Goal: Task Accomplishment & Management: Manage account settings

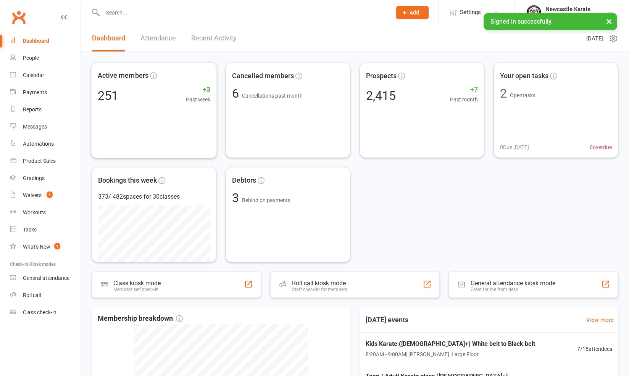
click at [203, 45] on link "Recent Activity" at bounding box center [213, 38] width 45 height 26
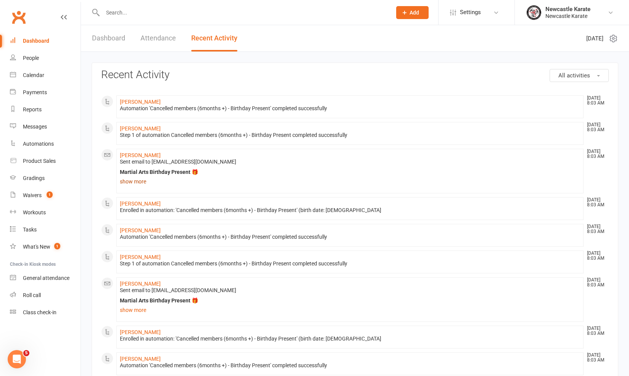
scroll to position [64, 0]
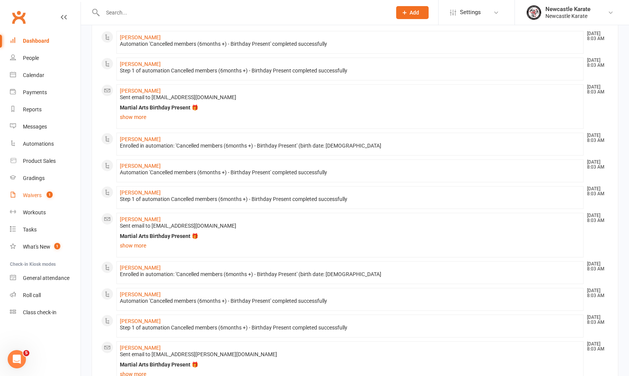
click at [42, 193] on link "Waivers 1" at bounding box center [45, 195] width 71 height 17
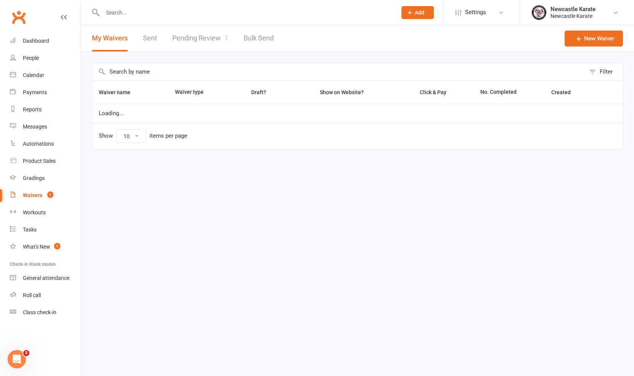
select select "100"
click at [213, 39] on link "Pending Review 1" at bounding box center [200, 38] width 56 height 26
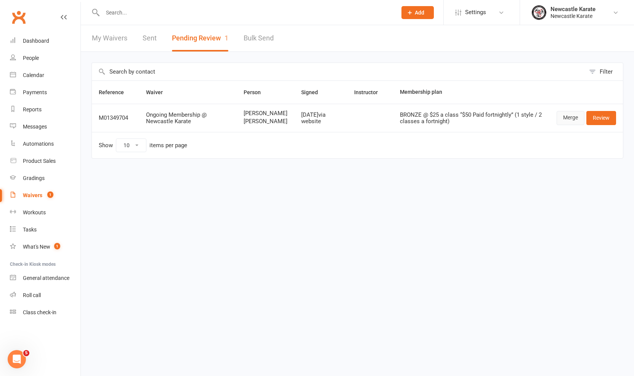
click at [569, 124] on link "Merge" at bounding box center [571, 118] width 28 height 14
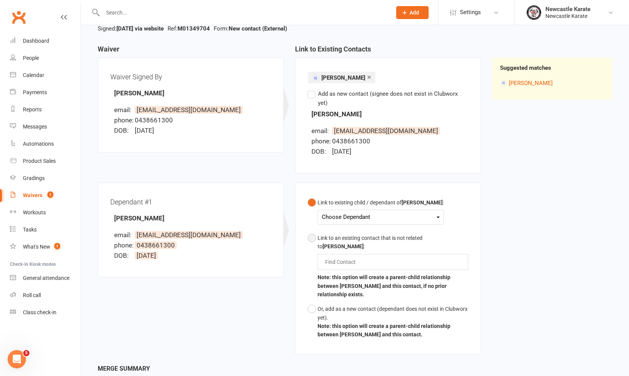
scroll to position [115, 0]
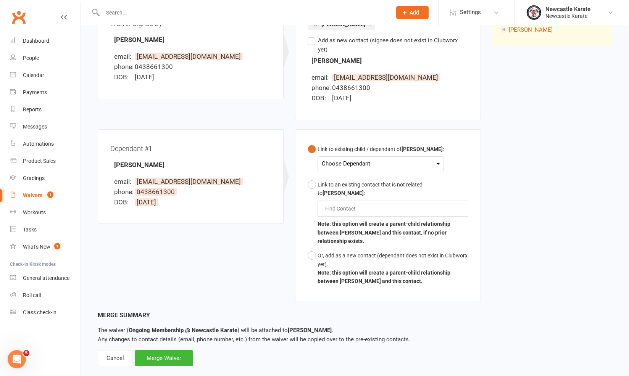
click at [357, 156] on div "Choose Dependant Arthur Ombar" at bounding box center [380, 163] width 126 height 15
click at [362, 159] on div "Choose Dependant" at bounding box center [381, 164] width 118 height 10
click at [366, 174] on link "[PERSON_NAME]" at bounding box center [360, 182] width 76 height 16
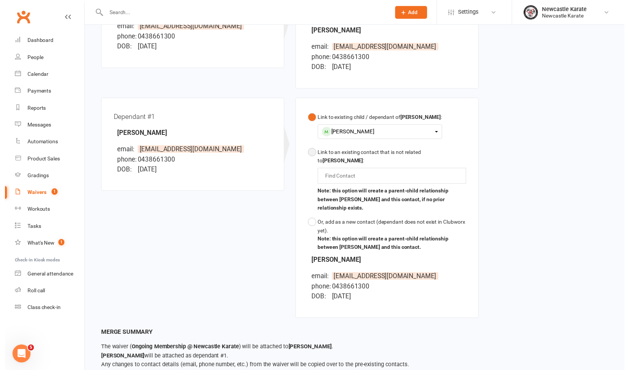
scroll to position [176, 0]
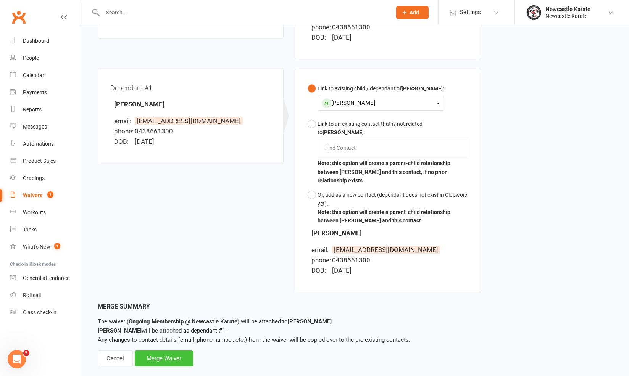
click at [180, 351] on div "Merge Waiver" at bounding box center [164, 359] width 58 height 16
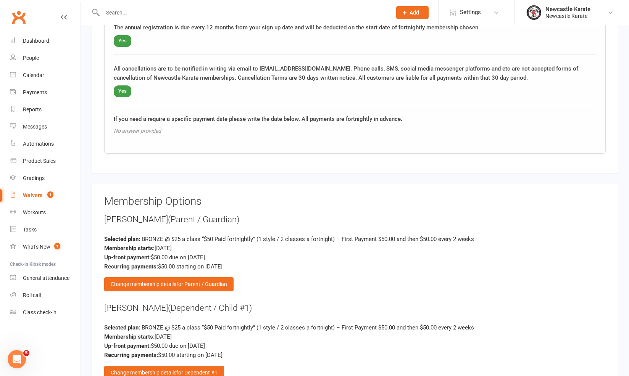
scroll to position [1160, 0]
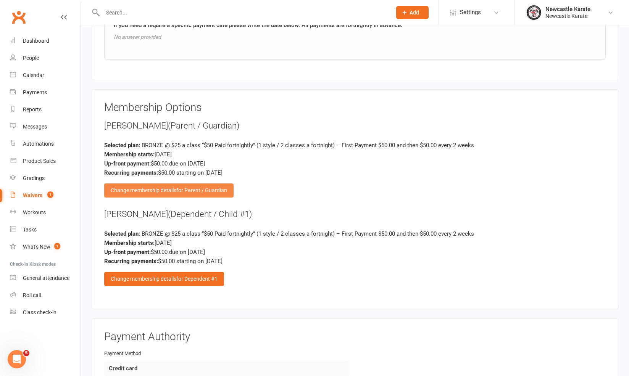
click at [186, 187] on span "for Parent / Guardian" at bounding box center [201, 190] width 51 height 6
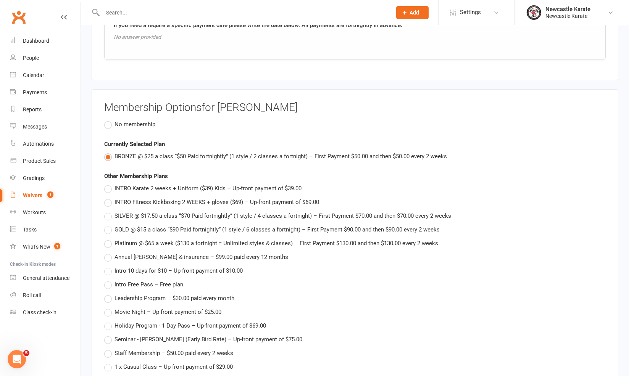
click at [111, 120] on label "No membership" at bounding box center [129, 124] width 51 height 9
click at [109, 120] on input "No membership" at bounding box center [106, 120] width 5 height 0
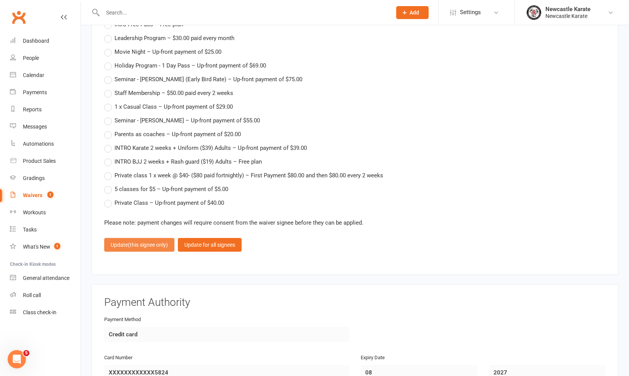
click at [148, 242] on span "(this signee only)" at bounding box center [148, 245] width 40 height 6
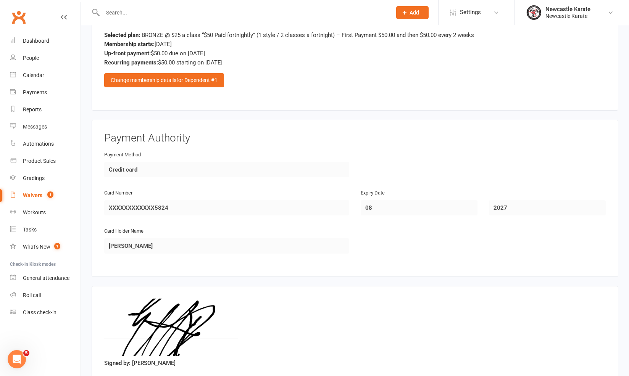
scroll to position [1383, 0]
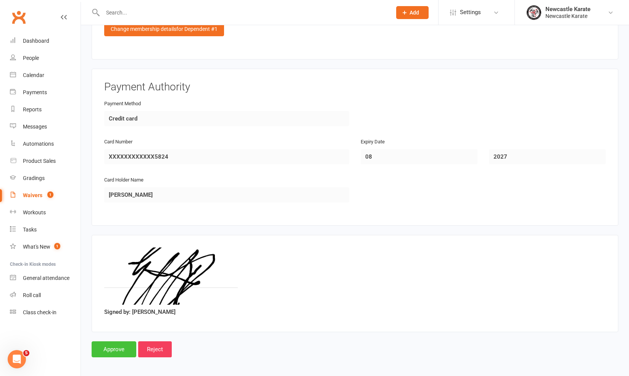
click at [122, 341] on input "Approve" at bounding box center [114, 349] width 45 height 16
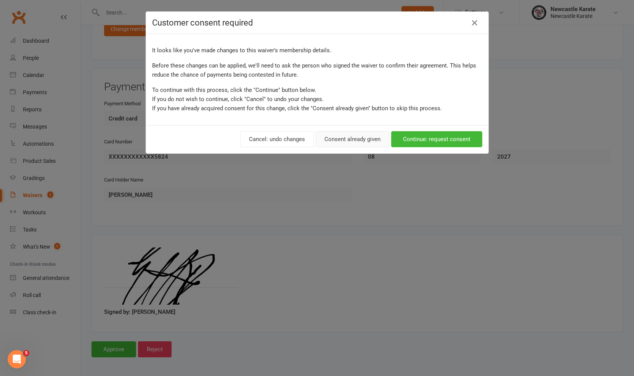
click at [356, 135] on button "Consent already given" at bounding box center [353, 139] width 74 height 16
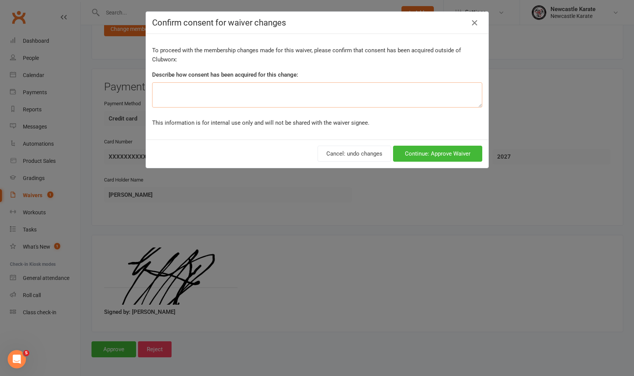
click at [260, 99] on textarea at bounding box center [317, 94] width 330 height 25
type textarea "The parent is not training"
click at [417, 158] on button "Continue: Approve Waiver" at bounding box center [437, 154] width 89 height 16
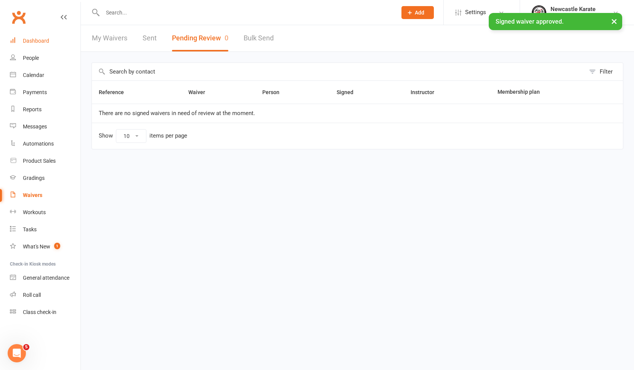
click at [47, 40] on div "Dashboard" at bounding box center [36, 41] width 26 height 6
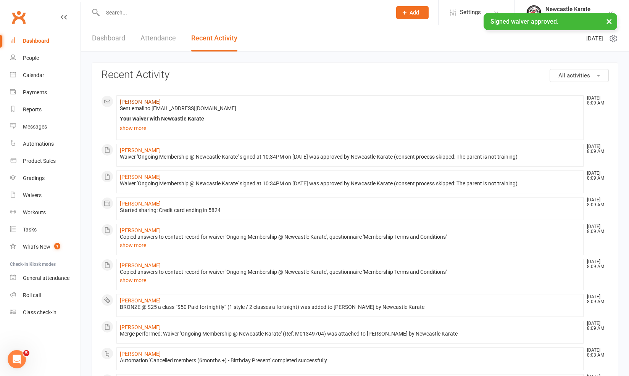
click at [135, 104] on link "[PERSON_NAME]" at bounding box center [140, 102] width 41 height 6
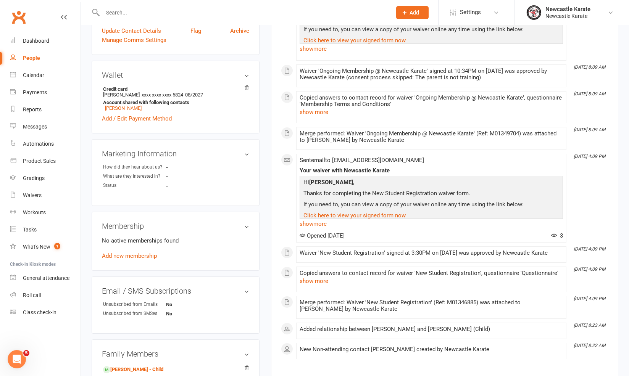
scroll to position [328, 0]
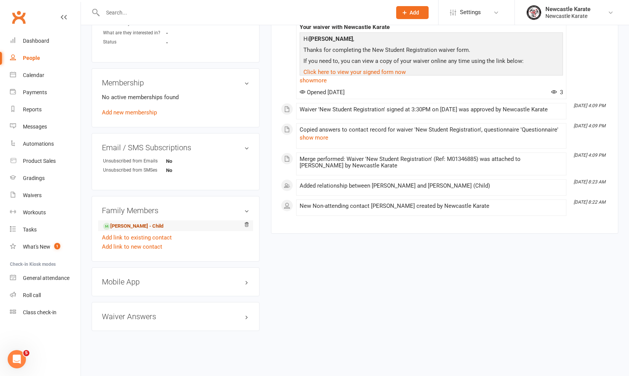
click at [135, 222] on link "Arthur Ombar - Child" at bounding box center [133, 226] width 60 height 8
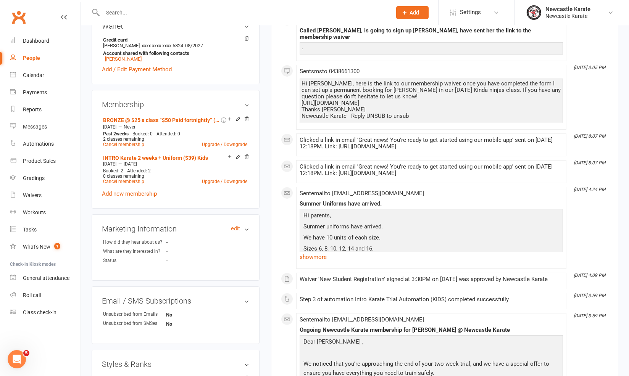
scroll to position [274, 0]
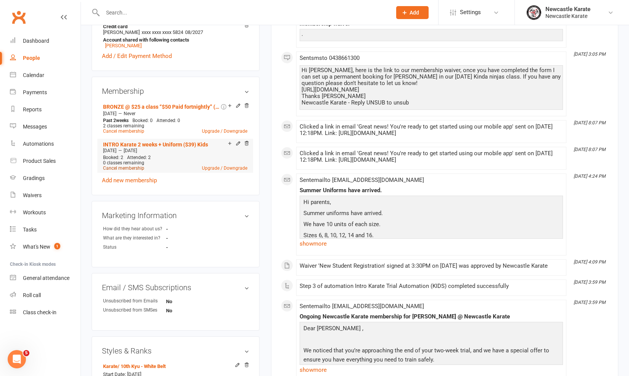
click at [138, 168] on link "Cancel membership" at bounding box center [123, 168] width 41 height 5
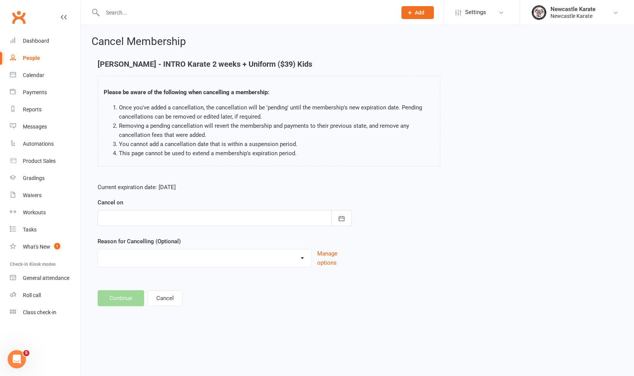
click at [196, 212] on div at bounding box center [225, 218] width 254 height 16
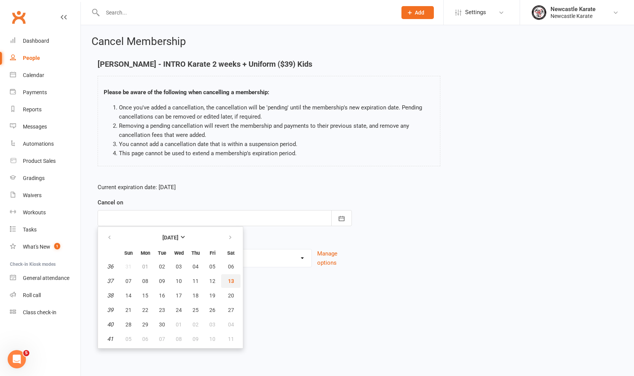
click at [232, 279] on span "13" at bounding box center [231, 281] width 6 height 6
type input "13 Sep 2025"
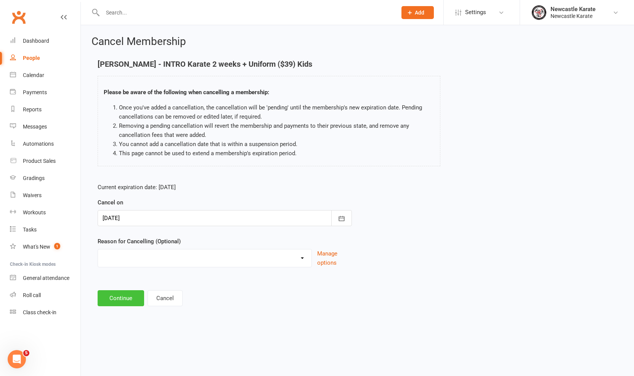
click at [119, 302] on button "Continue" at bounding box center [121, 298] width 47 height 16
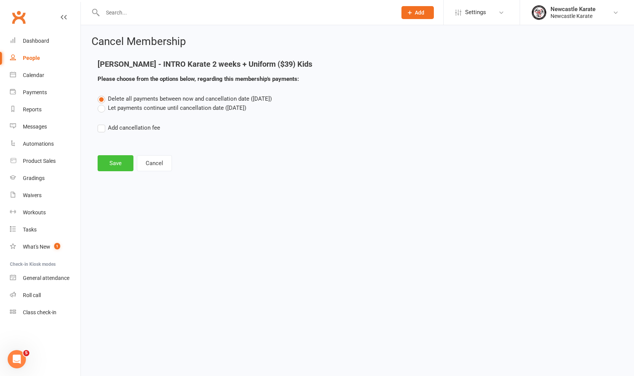
click at [110, 163] on button "Save" at bounding box center [116, 163] width 36 height 16
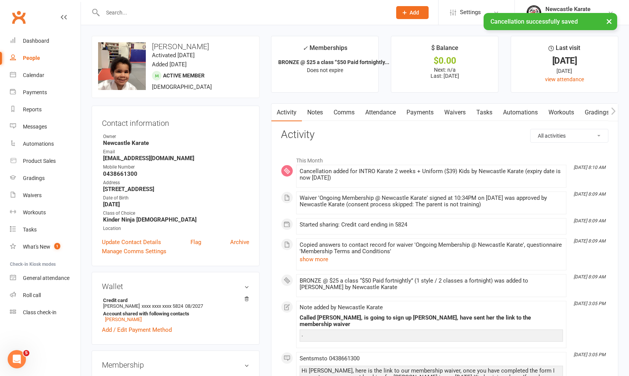
click at [412, 109] on link "Payments" at bounding box center [420, 113] width 38 height 18
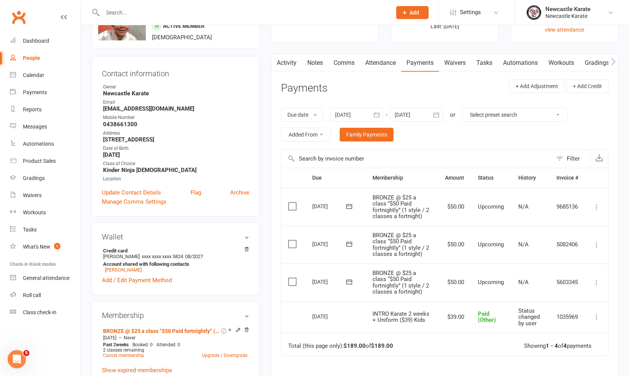
scroll to position [120, 0]
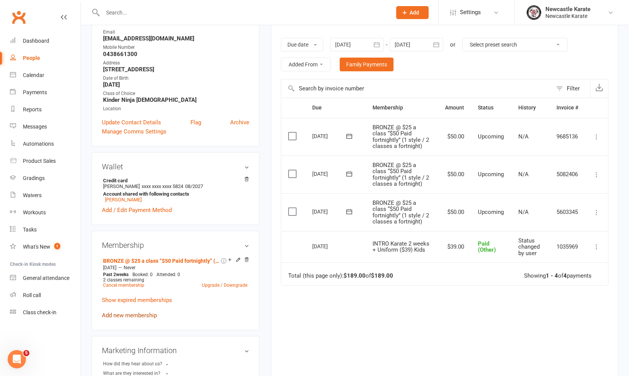
click at [129, 316] on link "Add new membership" at bounding box center [129, 315] width 55 height 7
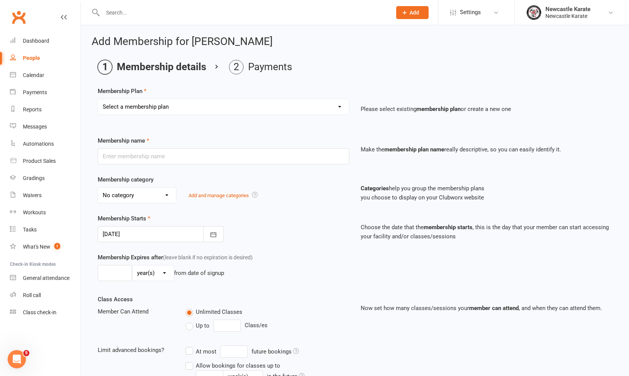
select select "7"
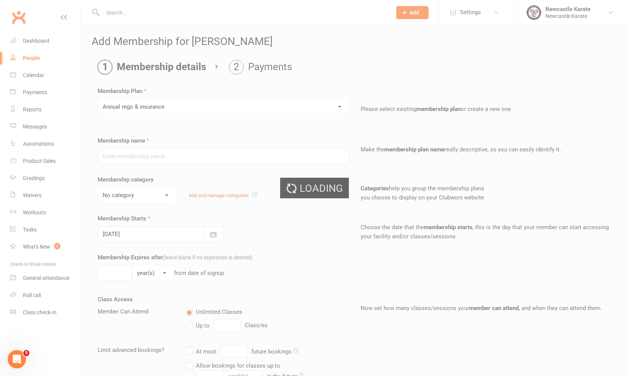
type input "Annual [PERSON_NAME] & insurance"
select select "0"
type input "0"
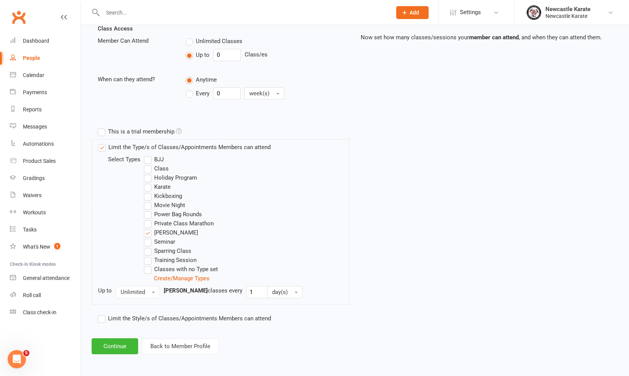
scroll to position [277, 0]
click at [126, 338] on button "Continue" at bounding box center [115, 346] width 47 height 16
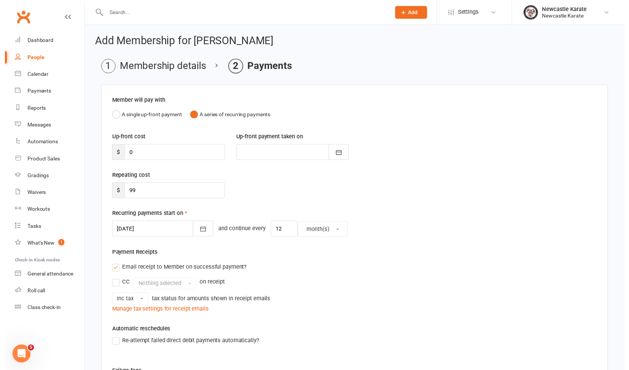
scroll to position [154, 0]
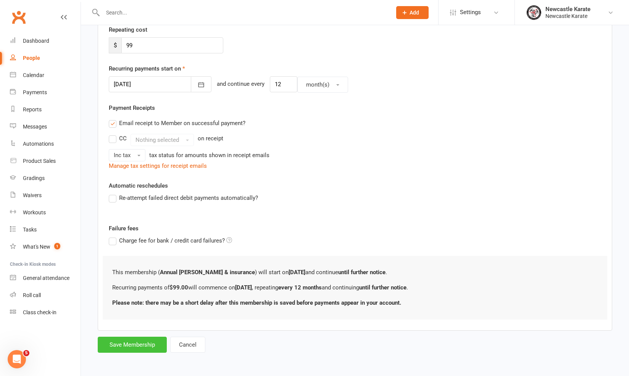
click at [144, 337] on button "Save Membership" at bounding box center [132, 345] width 69 height 16
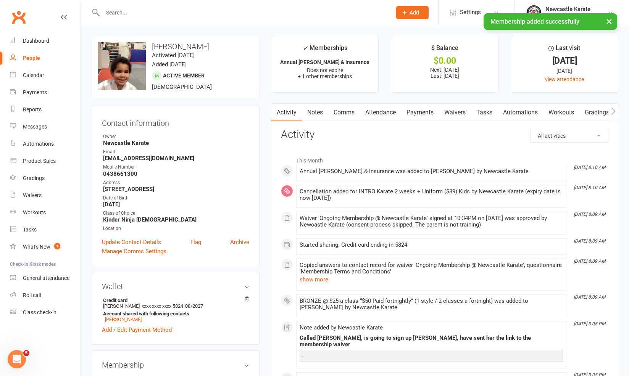
click at [350, 111] on link "Comms" at bounding box center [344, 113] width 32 height 18
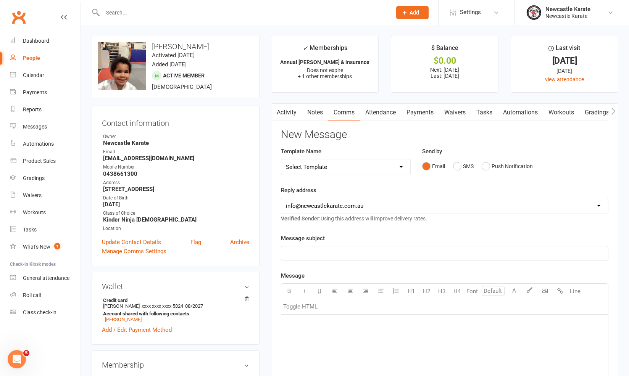
select select "61"
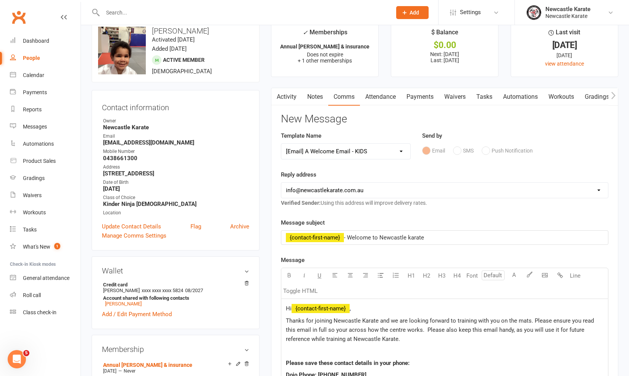
scroll to position [139, 0]
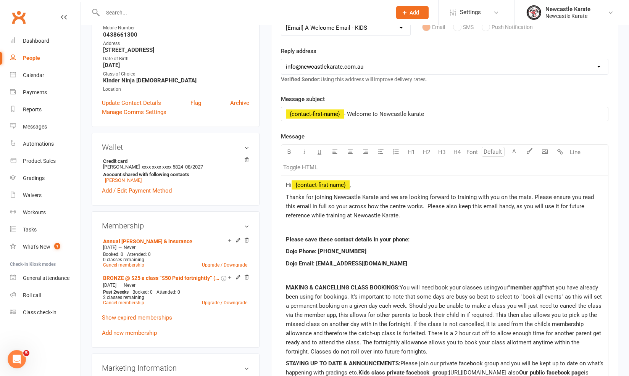
click at [349, 185] on span "﻿ {contact-first-name}" at bounding box center [320, 185] width 58 height 7
click at [294, 182] on span "Hi Emily ," at bounding box center [313, 185] width 55 height 7
click at [406, 214] on p "Thanks for joining Newcastle Karate and we are looking forward to training with…" at bounding box center [444, 206] width 317 height 27
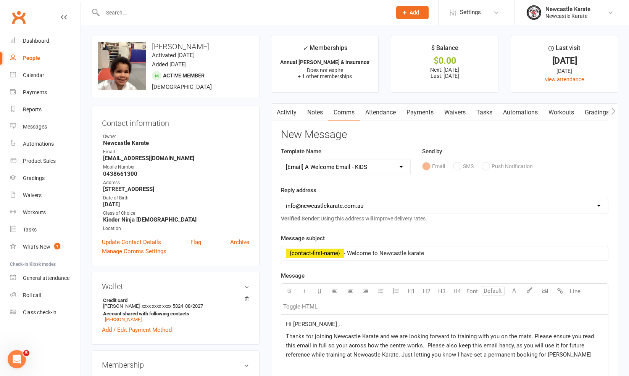
scroll to position [124, 0]
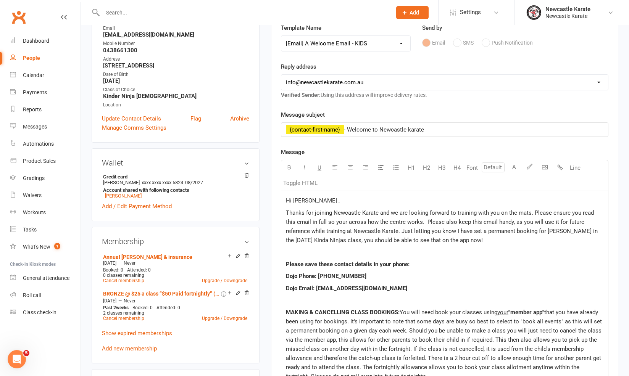
click at [375, 230] on span "Thanks for joining Newcastle Karate and we are looking forward to training with…" at bounding box center [442, 226] width 313 height 34
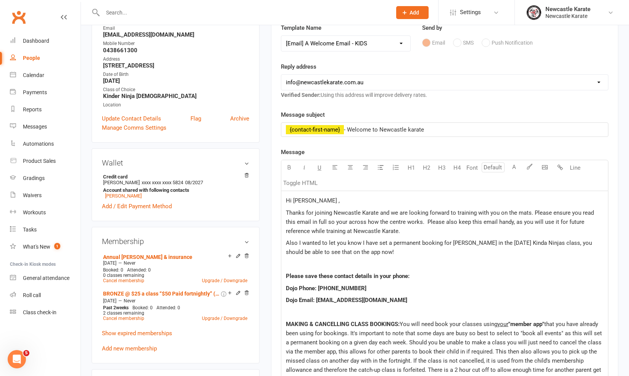
scroll to position [125, 0]
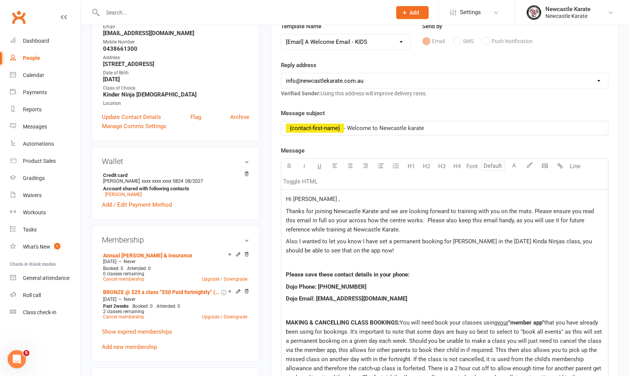
click at [399, 248] on p "Also I wanted to let you know I have set a permanent booking for Arthur in the …" at bounding box center [444, 246] width 317 height 18
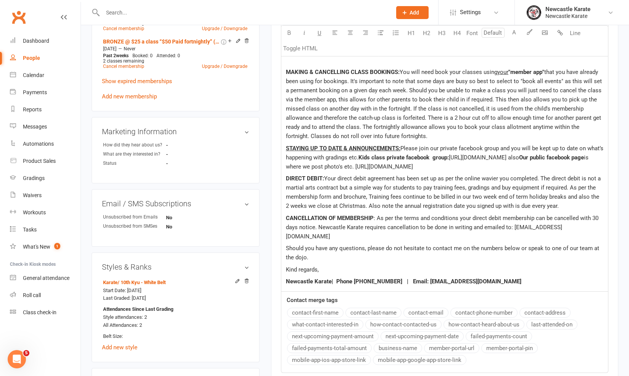
scroll to position [458, 0]
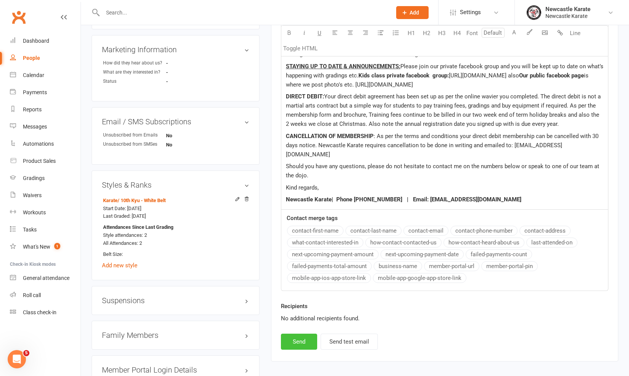
click at [306, 334] on button "Send" at bounding box center [299, 342] width 36 height 16
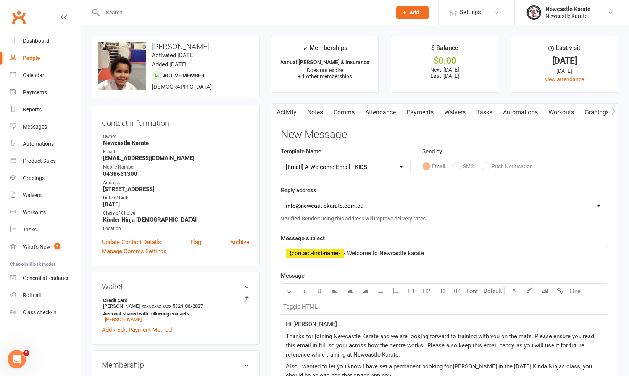
select select
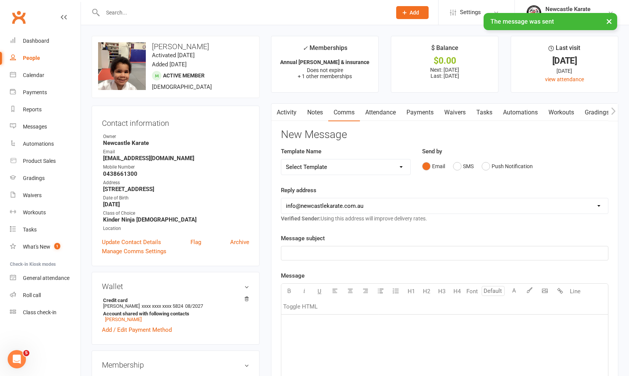
click at [291, 109] on link "Activity" at bounding box center [286, 113] width 31 height 18
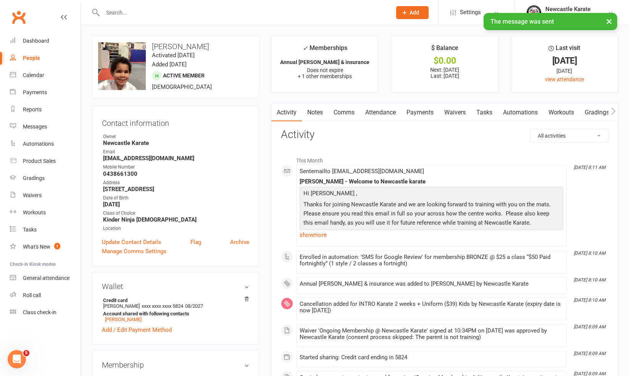
click at [388, 114] on link "Attendance" at bounding box center [380, 113] width 41 height 18
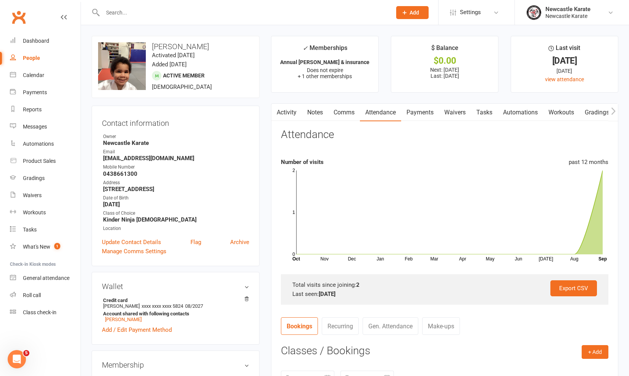
click at [15, 72] on icon at bounding box center [13, 74] width 6 height 6
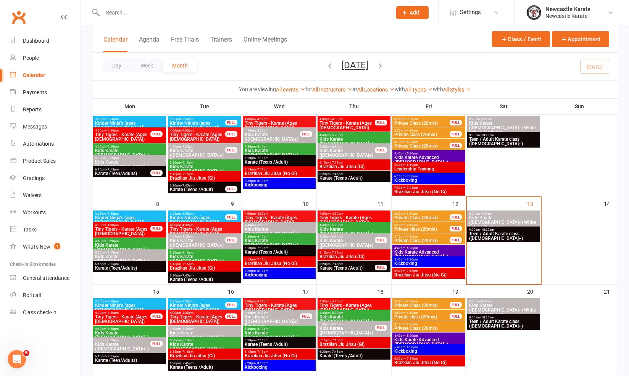
scroll to position [58, 0]
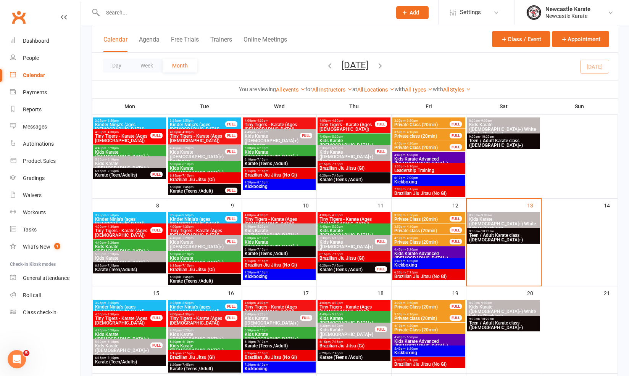
click at [201, 303] on span "3:25pm - 3:50pm" at bounding box center [197, 302] width 56 height 3
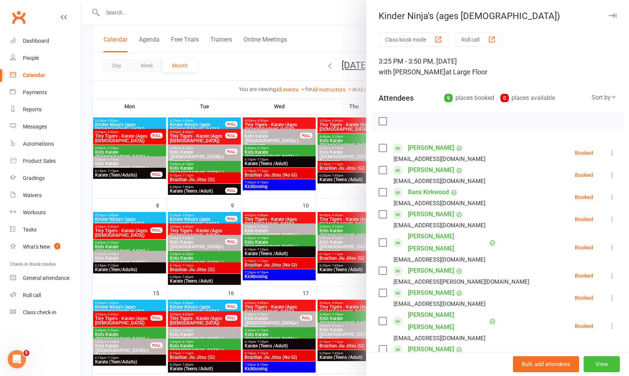
click at [604, 364] on button "View" at bounding box center [601, 364] width 36 height 16
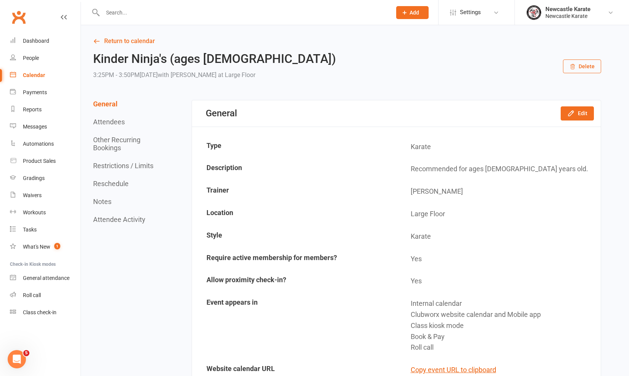
click at [40, 79] on link "Calendar" at bounding box center [45, 75] width 71 height 17
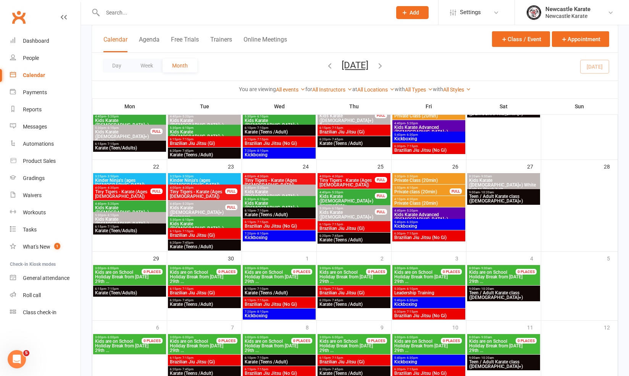
scroll to position [314, 0]
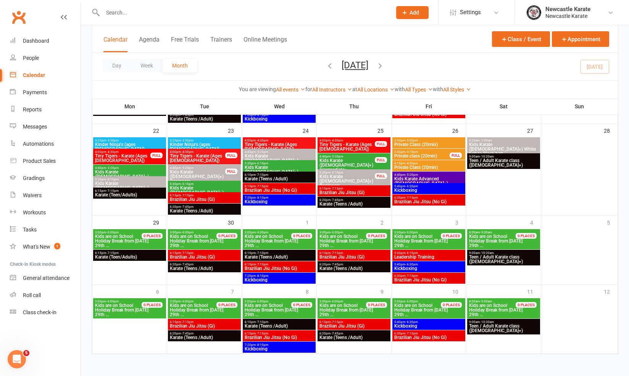
click at [384, 60] on button "button" at bounding box center [380, 66] width 8 height 13
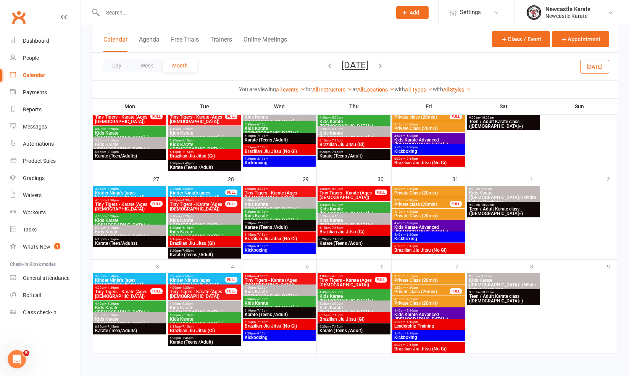
click at [223, 275] on span "3:25pm - 3:50pm" at bounding box center [197, 276] width 56 height 3
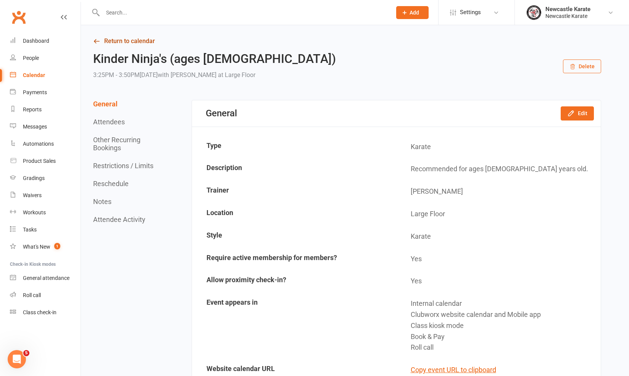
click at [115, 43] on link "Return to calendar" at bounding box center [347, 41] width 508 height 11
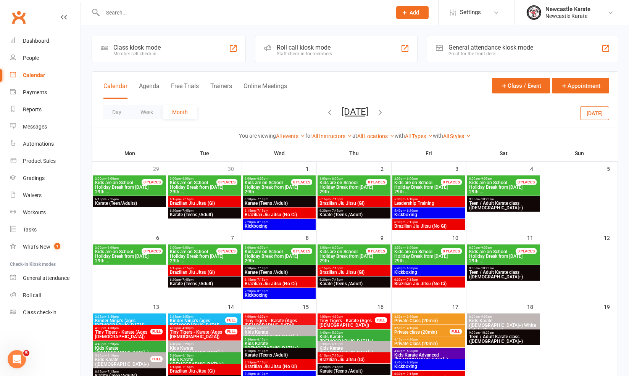
scroll to position [10, 0]
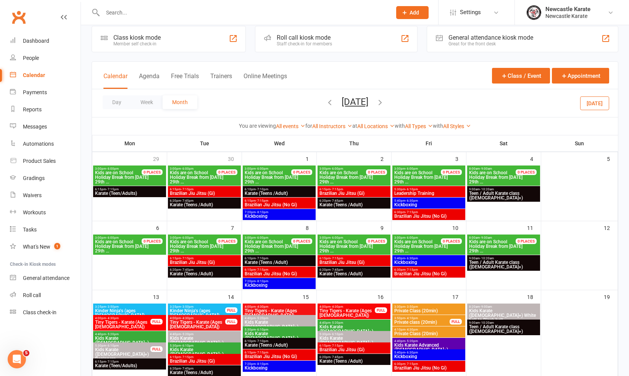
click at [325, 102] on icon "button" at bounding box center [329, 102] width 8 height 8
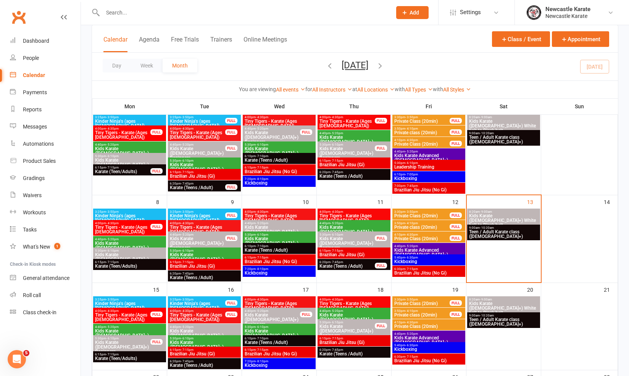
scroll to position [110, 0]
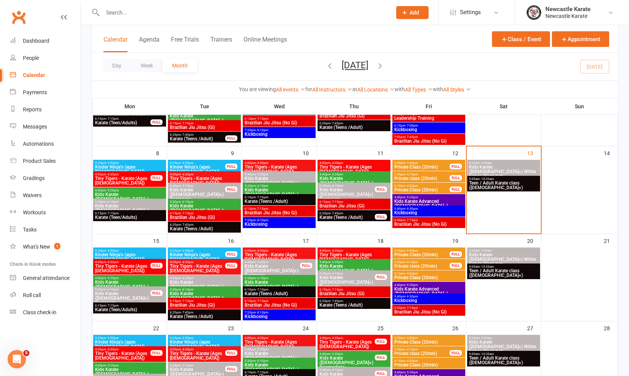
click at [208, 250] on span "3:25pm - 3:50pm" at bounding box center [197, 250] width 56 height 3
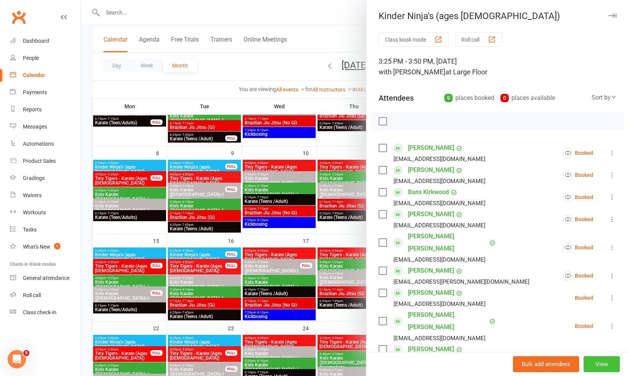
click at [599, 361] on button "View" at bounding box center [601, 364] width 36 height 16
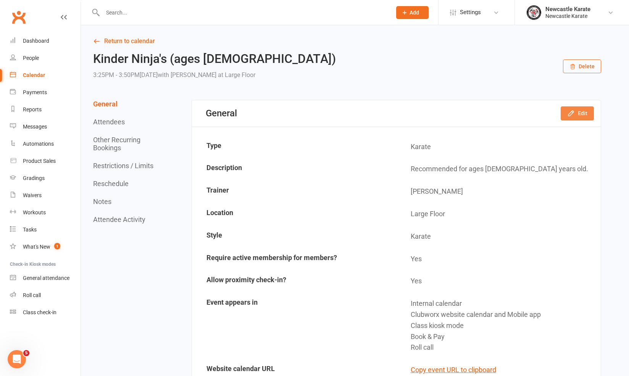
click at [571, 114] on icon "button" at bounding box center [571, 113] width 8 height 8
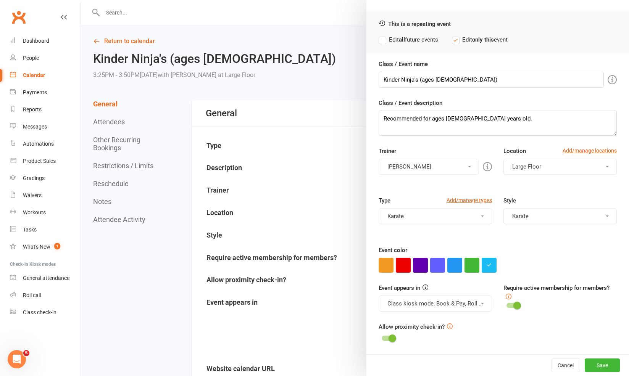
scroll to position [75, 0]
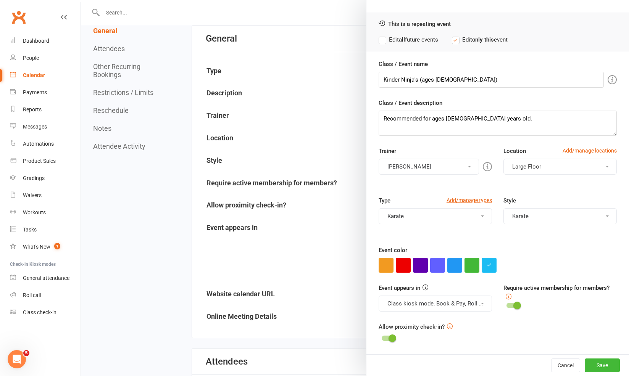
click at [116, 97] on div at bounding box center [355, 188] width 548 height 376
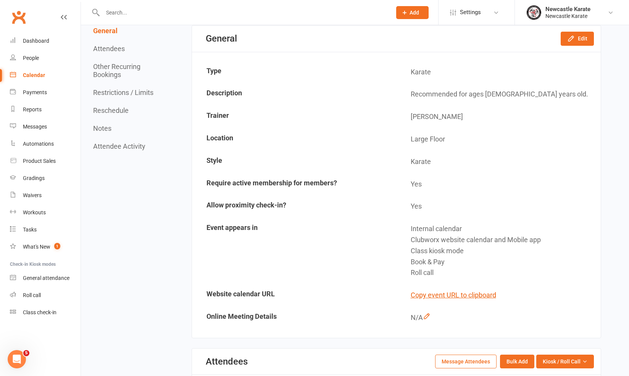
click at [122, 92] on button "Restrictions / Limits" at bounding box center [123, 93] width 60 height 8
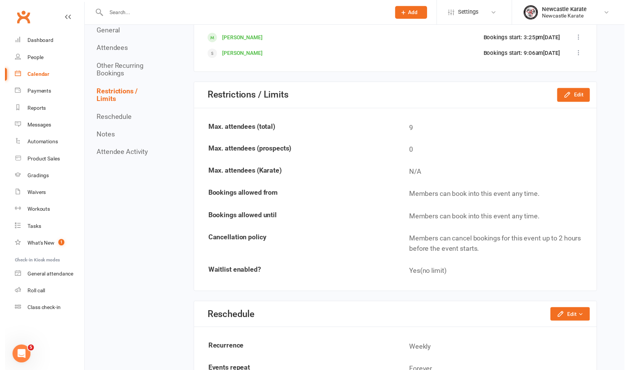
scroll to position [819, 0]
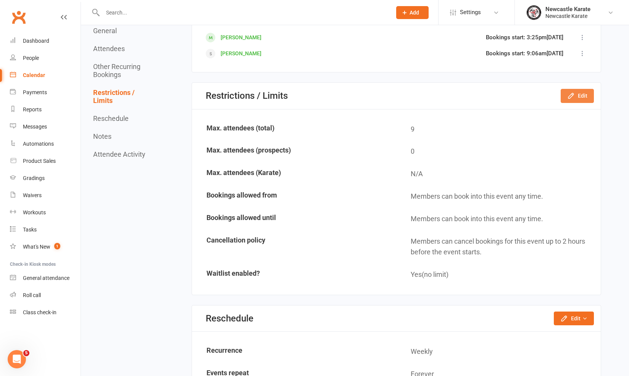
click at [576, 91] on button "Edit" at bounding box center [576, 96] width 33 height 14
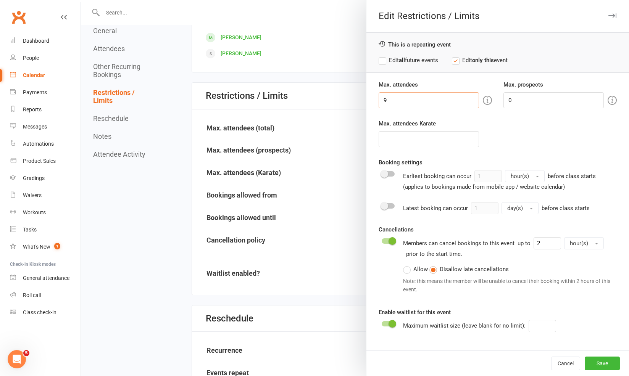
click at [404, 101] on input "9" at bounding box center [428, 100] width 100 height 16
click at [385, 62] on label "Edit all future events" at bounding box center [408, 60] width 60 height 9
click at [415, 104] on input "10" at bounding box center [428, 100] width 100 height 16
type input "1"
type input "9"
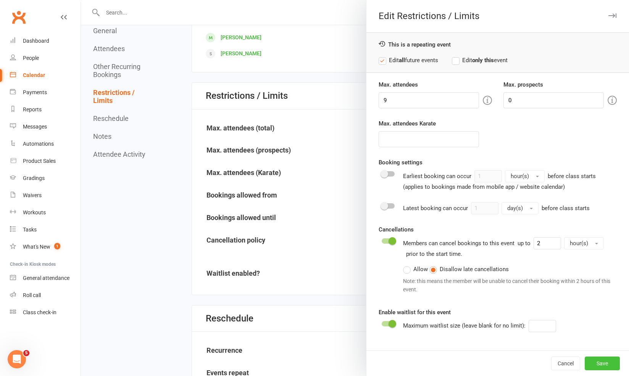
click at [604, 359] on button "Save" at bounding box center [602, 364] width 35 height 14
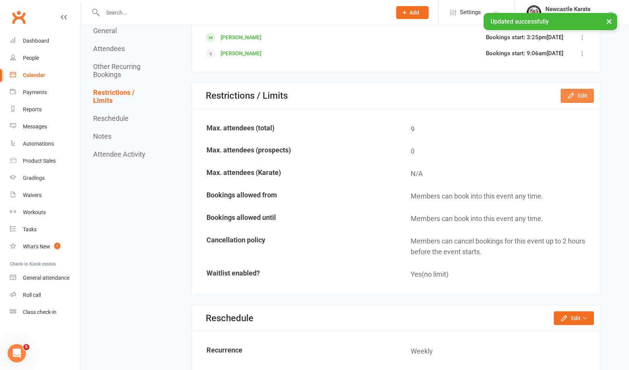
click at [585, 92] on button "Edit" at bounding box center [576, 96] width 33 height 14
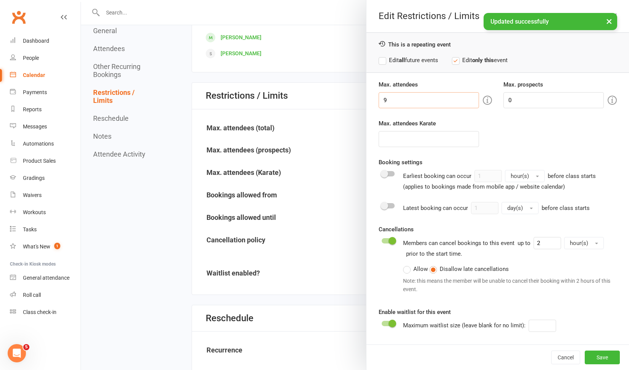
click at [416, 98] on input "9" at bounding box center [428, 100] width 100 height 16
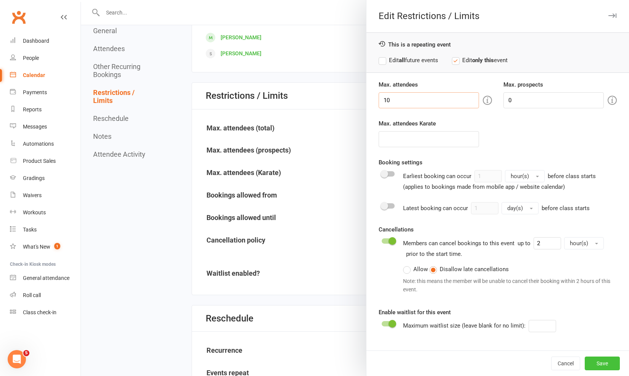
type input "10"
click at [599, 358] on button "Save" at bounding box center [602, 364] width 35 height 14
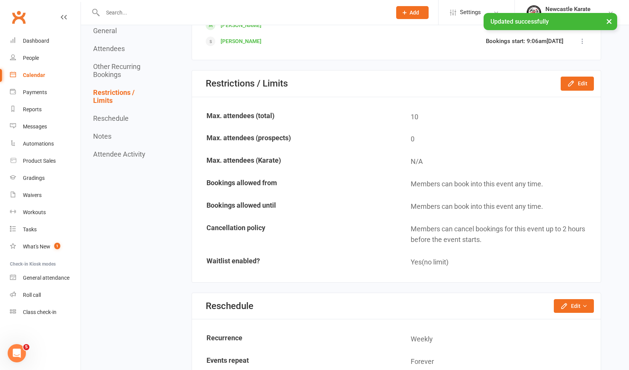
click at [18, 74] on link "Calendar" at bounding box center [45, 75] width 71 height 17
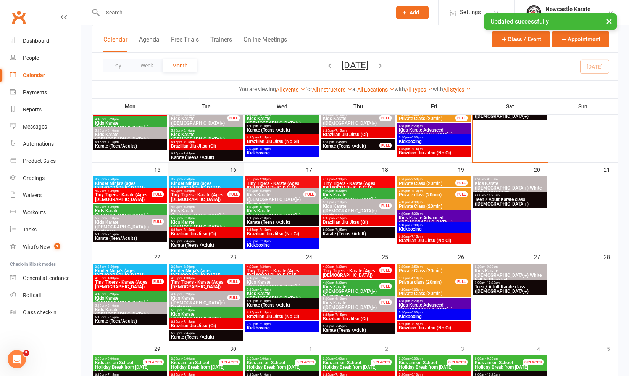
scroll to position [169, 0]
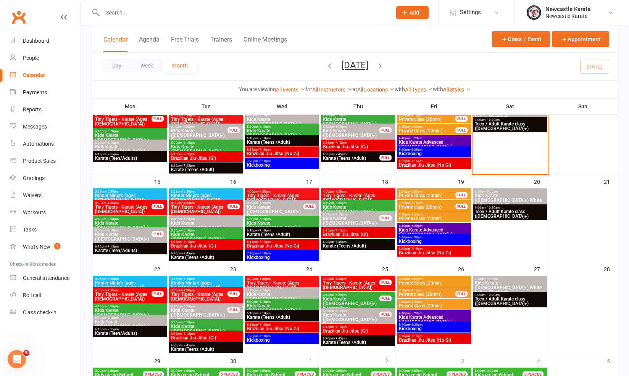
click at [222, 194] on span "Kinder Ninja's (ages [DEMOGRAPHIC_DATA])" at bounding box center [206, 197] width 71 height 9
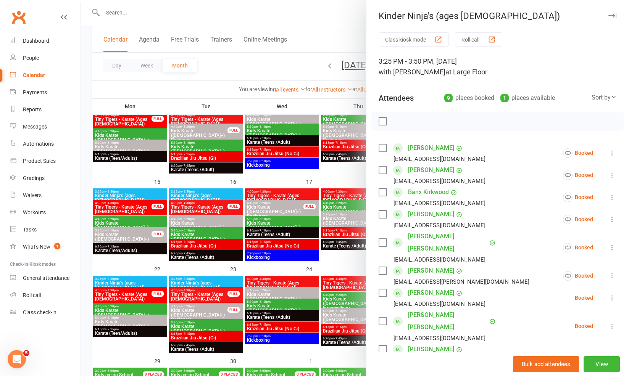
click at [222, 194] on div at bounding box center [355, 188] width 548 height 376
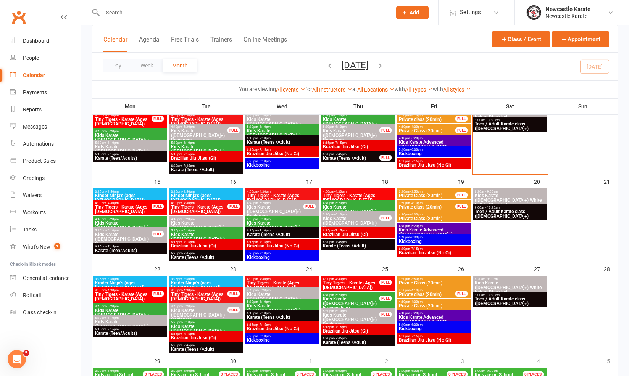
scroll to position [171, 0]
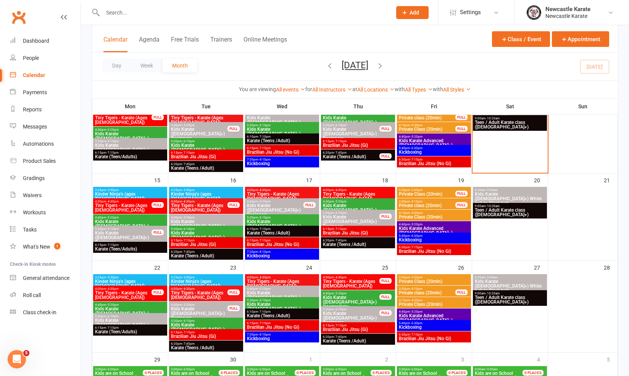
click at [222, 277] on span "3:25pm - 3:50pm" at bounding box center [206, 277] width 71 height 3
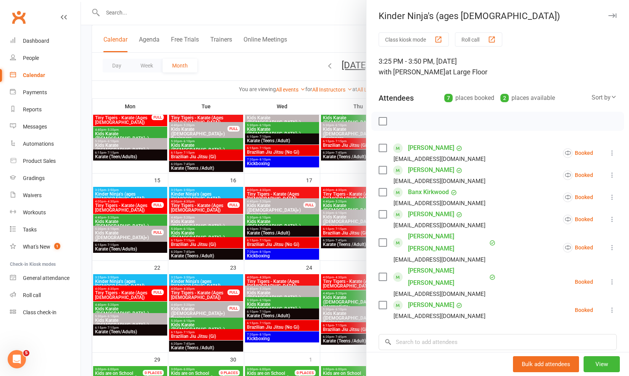
scroll to position [240, 0]
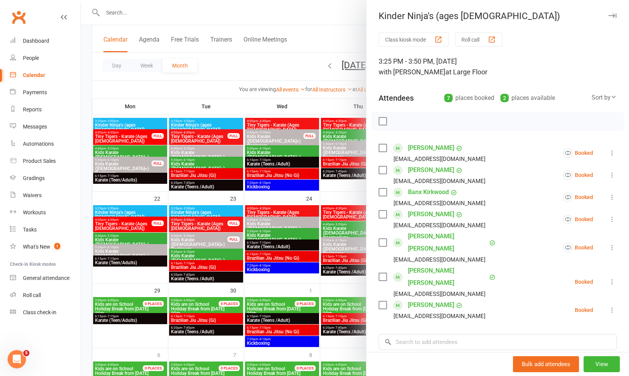
click at [223, 274] on div at bounding box center [355, 188] width 548 height 376
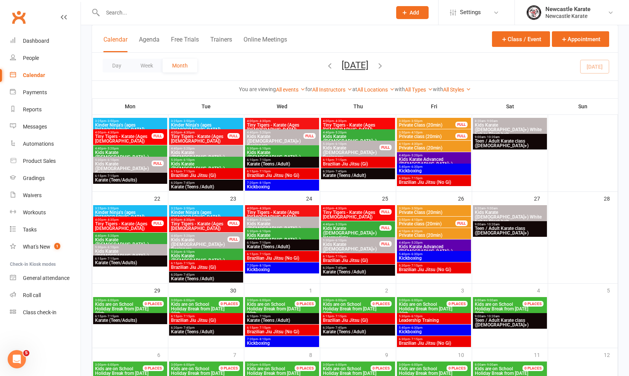
click at [172, 19] on div at bounding box center [239, 12] width 295 height 25
click at [169, 13] on input "text" at bounding box center [243, 12] width 286 height 11
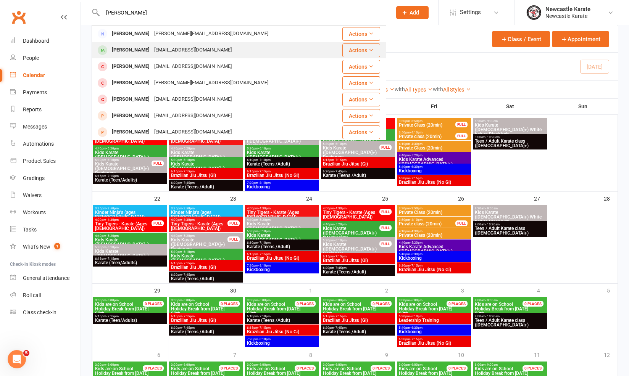
type input "Arthur"
click at [143, 50] on div "[PERSON_NAME]" at bounding box center [130, 50] width 42 height 11
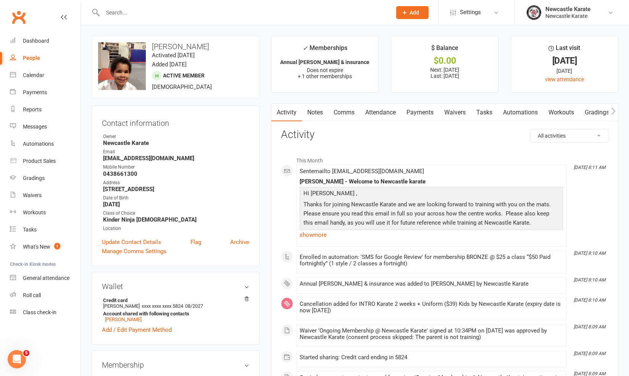
click at [387, 110] on link "Attendance" at bounding box center [380, 113] width 41 height 18
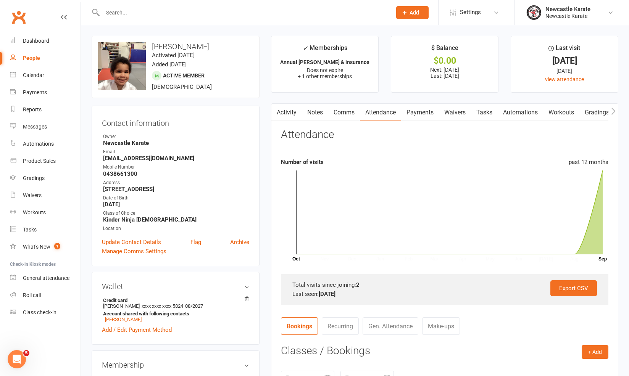
scroll to position [154, 0]
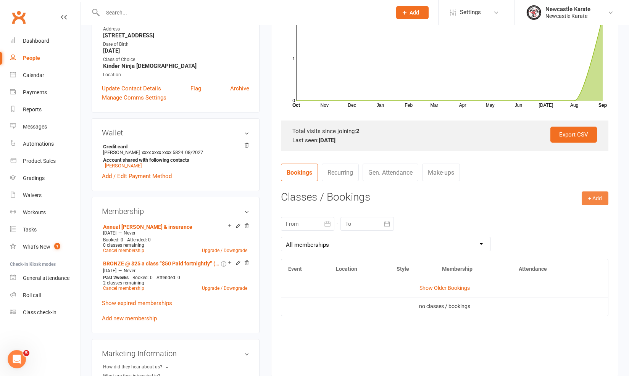
click at [591, 193] on button "+ Add" at bounding box center [594, 199] width 27 height 14
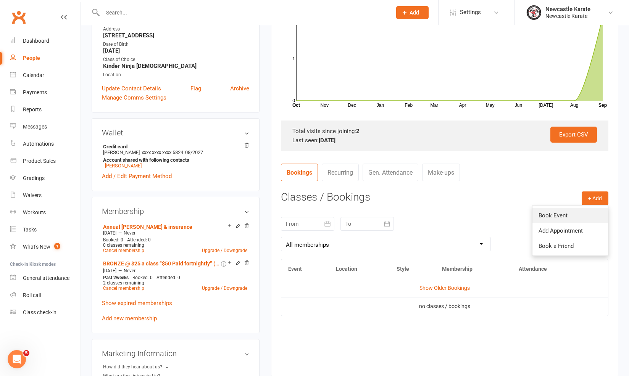
click at [557, 214] on link "Book Event" at bounding box center [570, 215] width 76 height 15
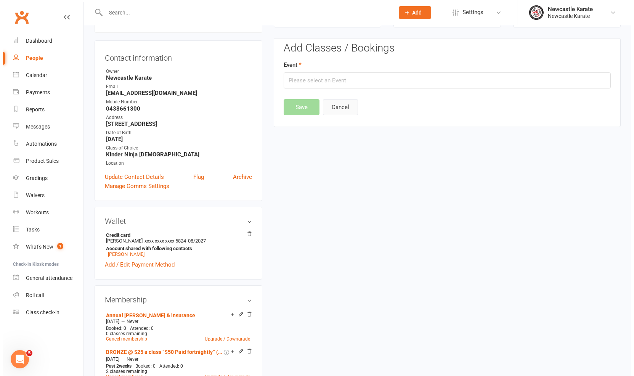
scroll to position [65, 0]
click at [324, 83] on input "text" at bounding box center [444, 81] width 327 height 16
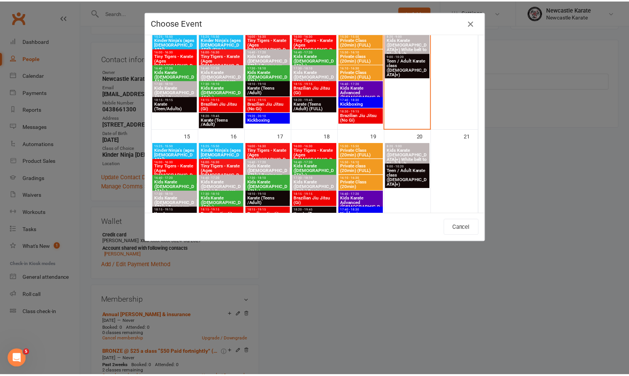
scroll to position [187, 0]
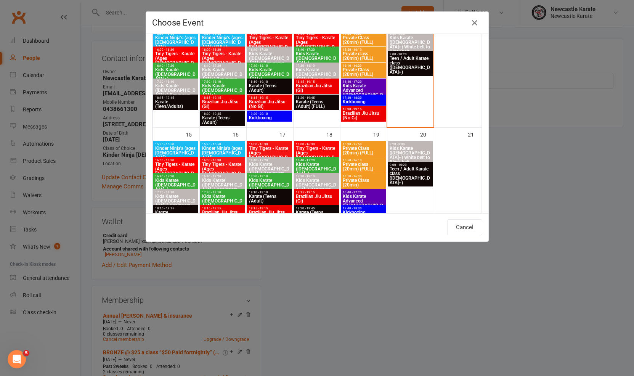
click at [209, 148] on span "Kinder Ninja's (ages [DEMOGRAPHIC_DATA])" at bounding box center [223, 153] width 42 height 14
type input "Kinder Ninja's (ages 4-5) - Sep 16, 2025 3:25:00 PM"
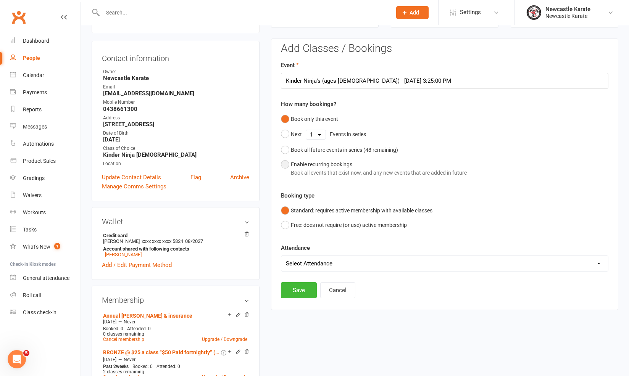
click at [297, 161] on div "Enable recurring bookings Book all events that exist now, and any new events th…" at bounding box center [379, 168] width 176 height 17
select select "book_from_now"
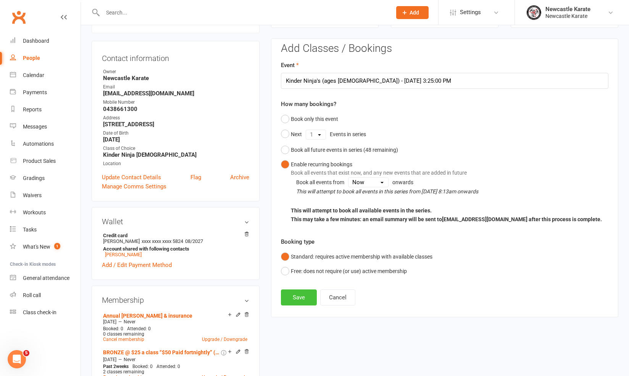
click at [303, 298] on button "Save" at bounding box center [299, 298] width 36 height 16
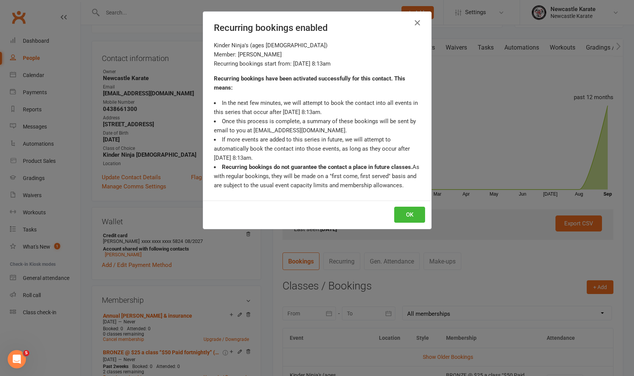
click at [425, 213] on div "OK" at bounding box center [317, 215] width 228 height 28
click at [415, 217] on button "OK" at bounding box center [410, 215] width 31 height 16
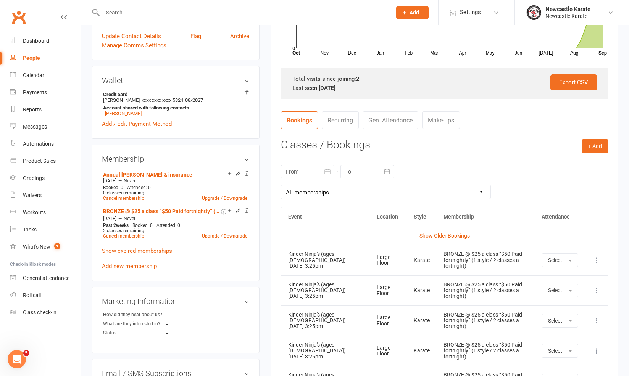
scroll to position [213, 0]
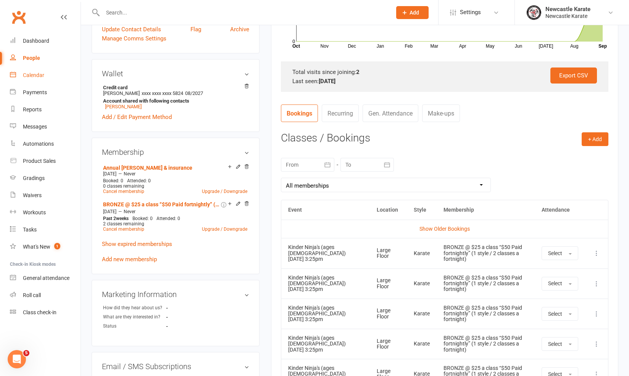
click at [23, 77] on link "Calendar" at bounding box center [45, 75] width 71 height 17
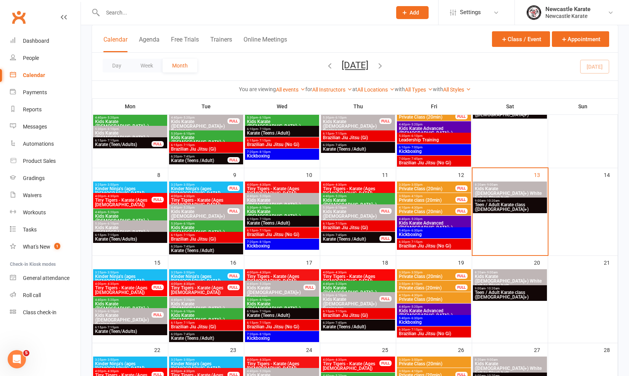
scroll to position [137, 0]
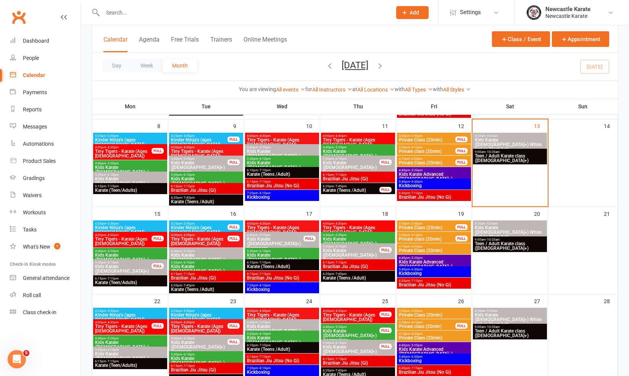
click at [384, 63] on icon "button" at bounding box center [380, 65] width 8 height 8
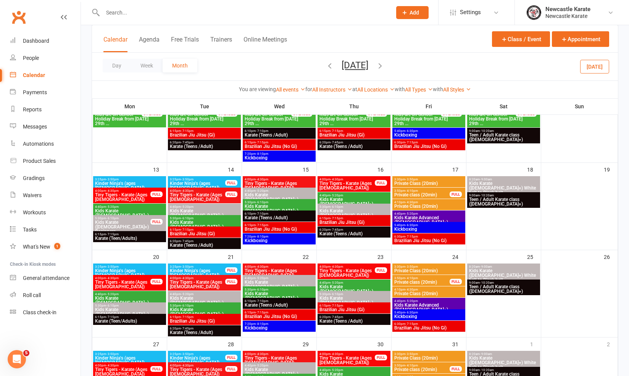
click at [384, 66] on icon "button" at bounding box center [380, 65] width 8 height 8
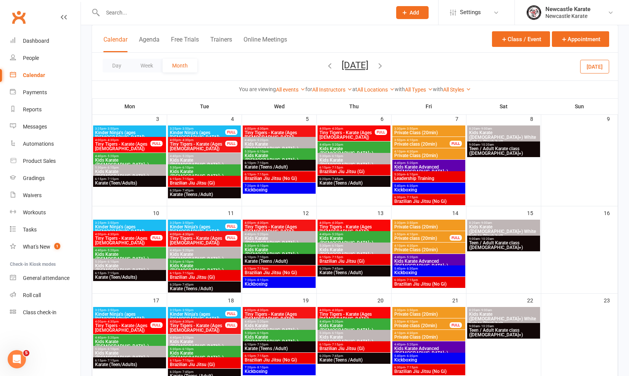
click at [226, 129] on div "3:25pm - 3:50pm Kinder Ninja's (ages [DEMOGRAPHIC_DATA]) FULL" at bounding box center [204, 134] width 73 height 16
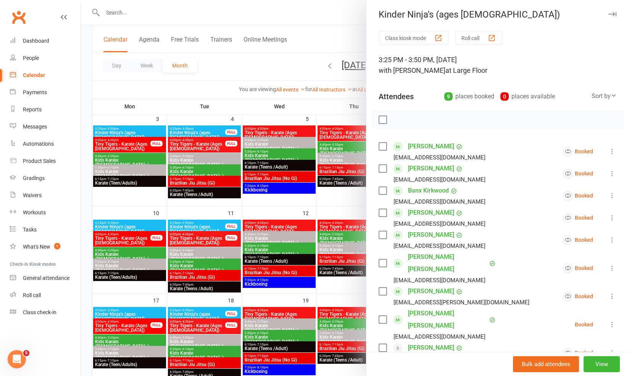
scroll to position [3, 0]
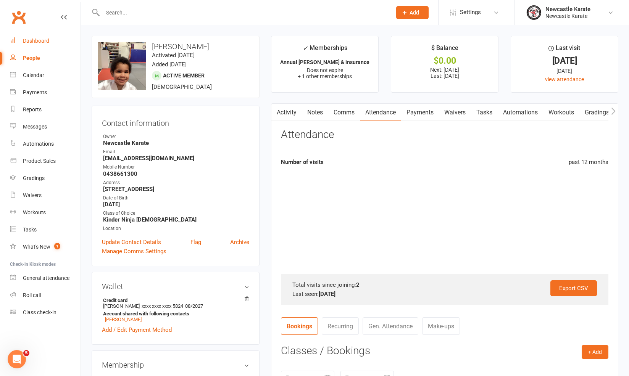
click at [37, 39] on div "Dashboard" at bounding box center [36, 41] width 26 height 6
